Goal: Find specific page/section: Find specific page/section

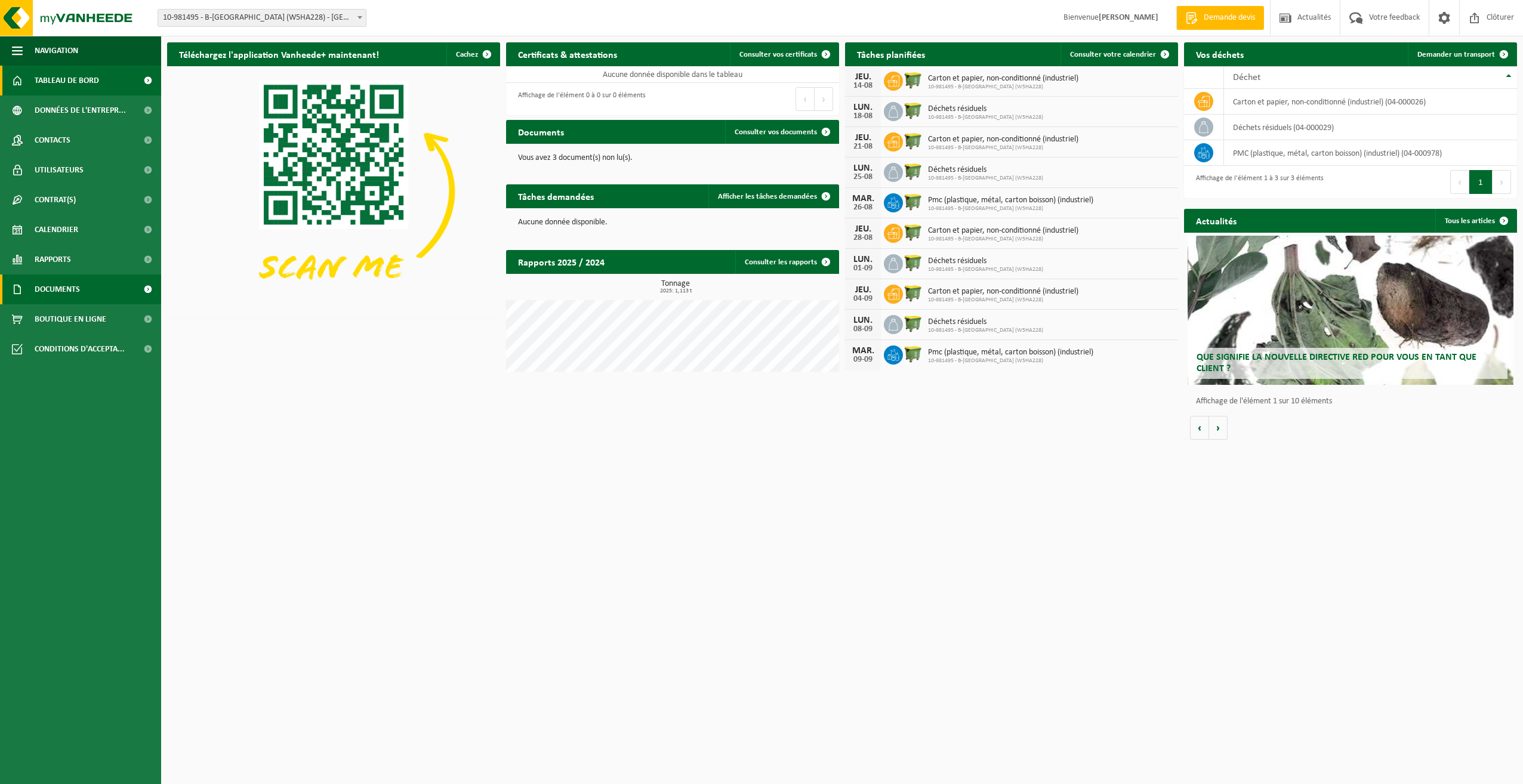
click at [147, 288] on span at bounding box center [147, 289] width 27 height 30
click at [92, 343] on link "Documents" at bounding box center [81, 344] width 155 height 23
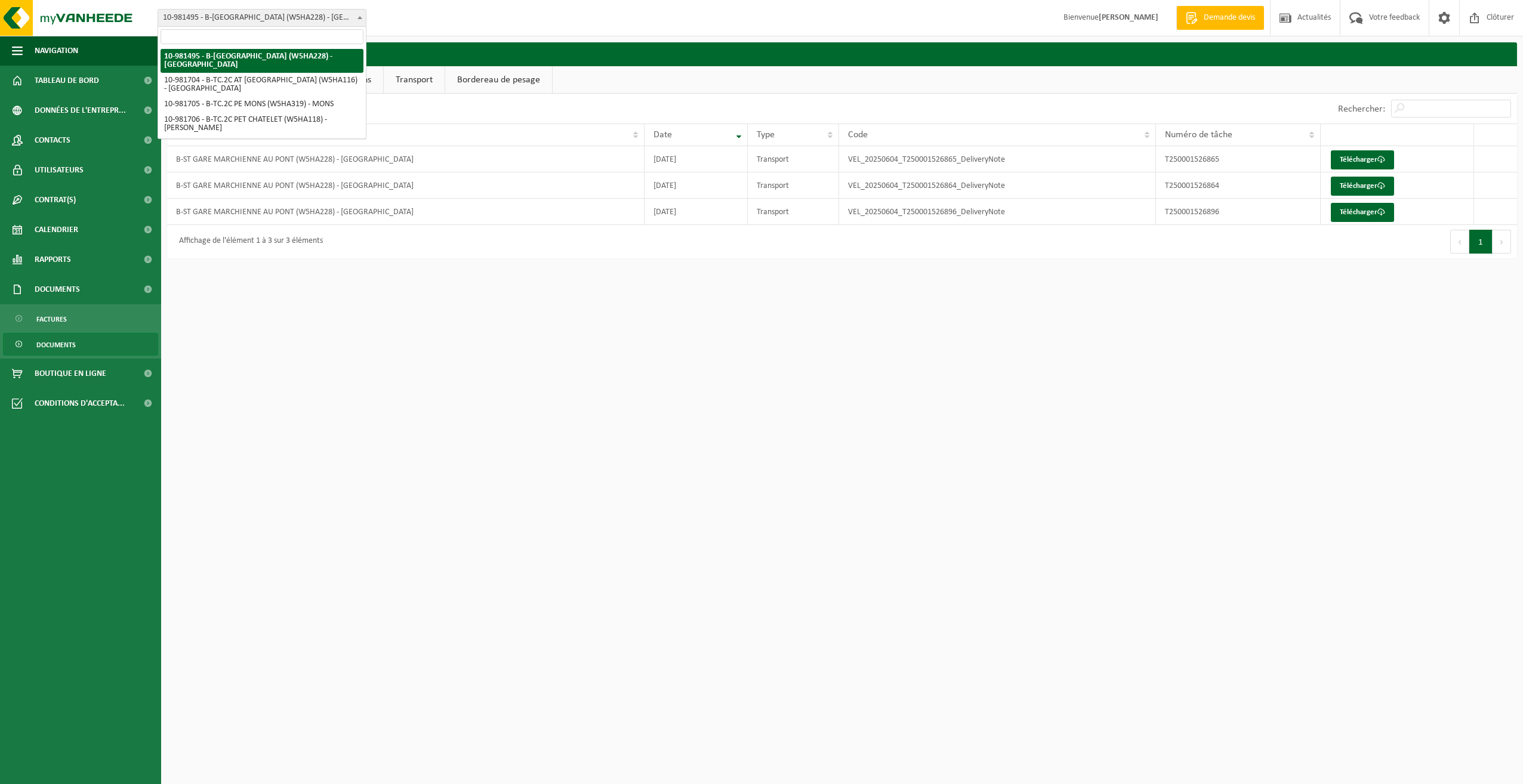
click at [360, 19] on span at bounding box center [360, 17] width 12 height 16
select select "162140"
